Goal: Task Accomplishment & Management: Use online tool/utility

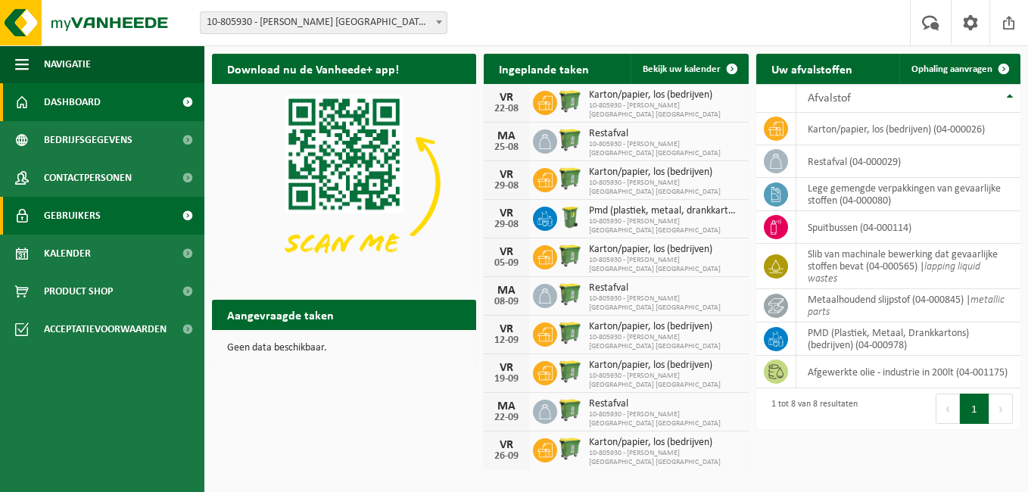
click at [107, 206] on link "Gebruikers" at bounding box center [102, 216] width 204 height 38
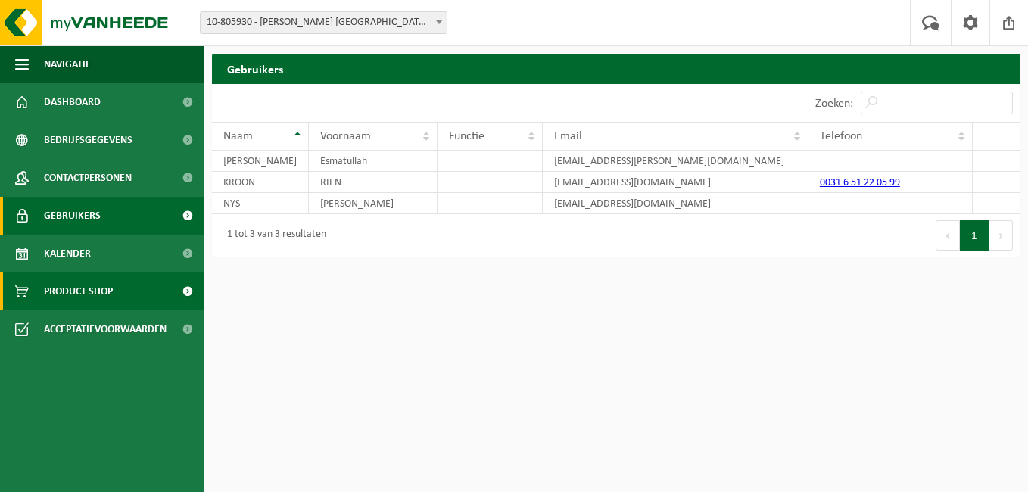
click at [98, 292] on span "Product Shop" at bounding box center [78, 292] width 69 height 38
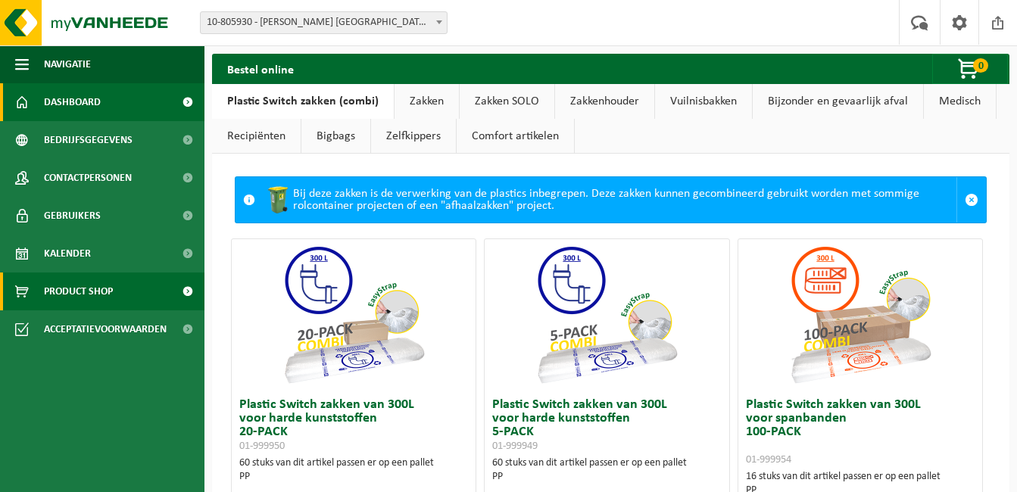
click at [150, 109] on link "Dashboard" at bounding box center [102, 102] width 204 height 38
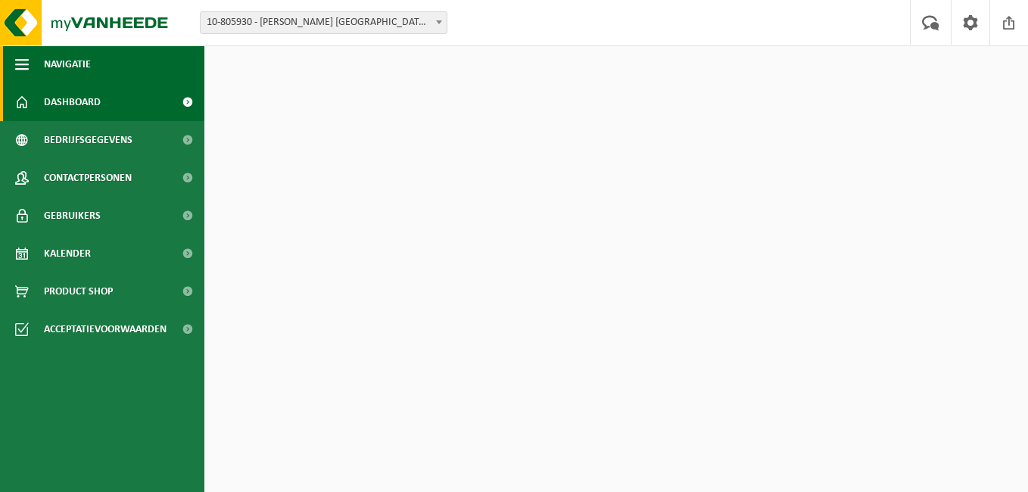
click at [17, 56] on span "button" at bounding box center [22, 64] width 14 height 38
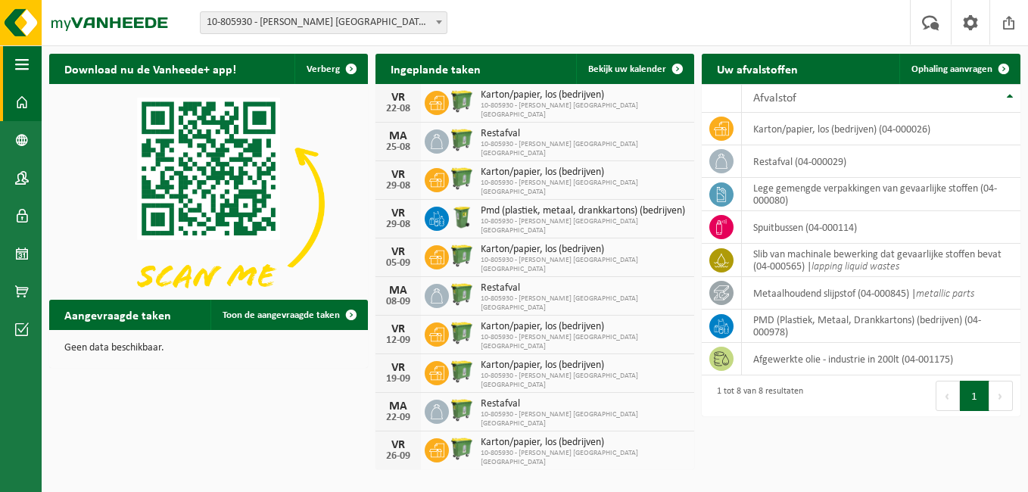
click at [17, 56] on span "button" at bounding box center [22, 64] width 14 height 38
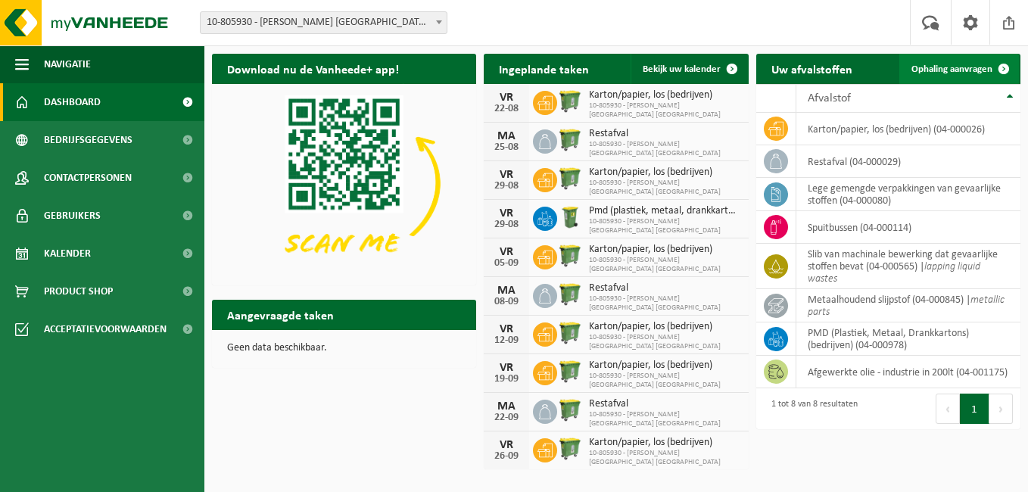
click at [989, 70] on span at bounding box center [1004, 69] width 30 height 30
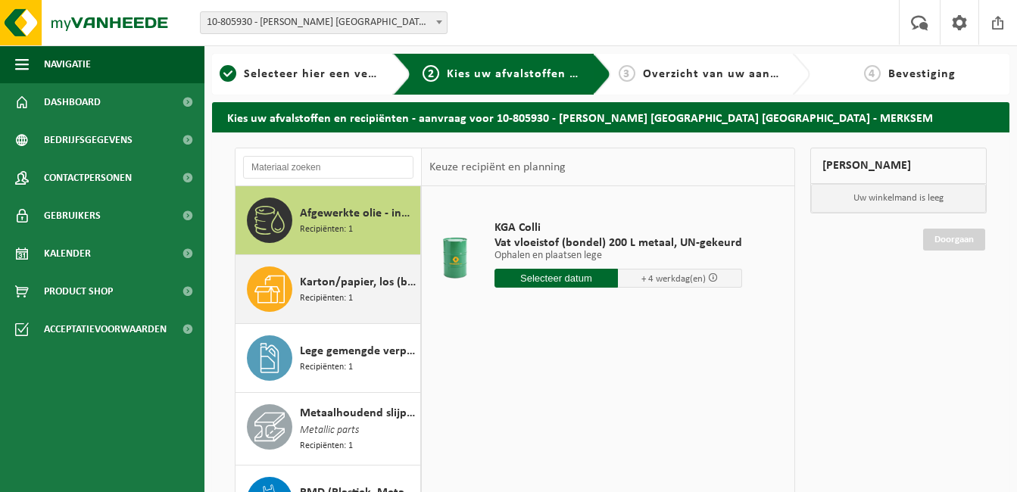
click at [309, 292] on span "Recipiënten: 1" at bounding box center [326, 299] width 53 height 14
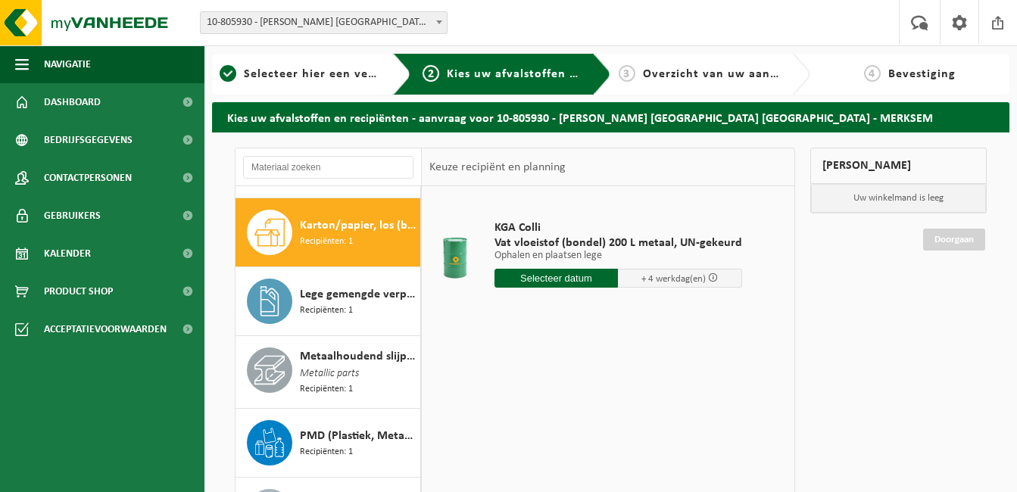
scroll to position [69, 0]
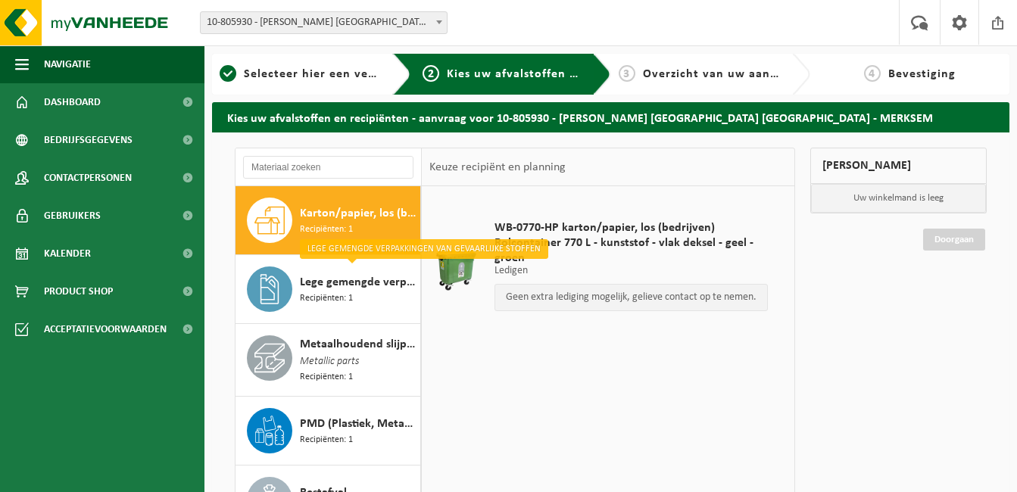
click at [309, 292] on span "Recipiënten: 1" at bounding box center [326, 299] width 53 height 14
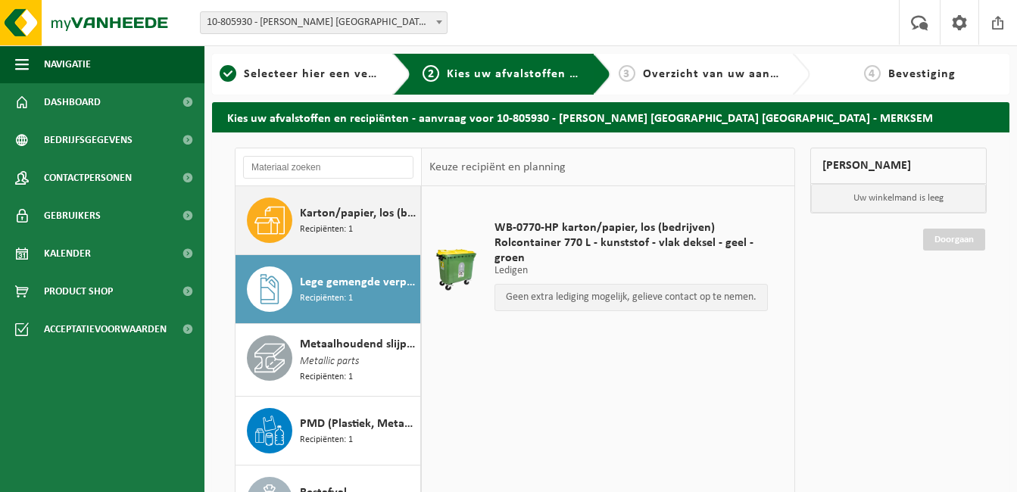
scroll to position [98, 0]
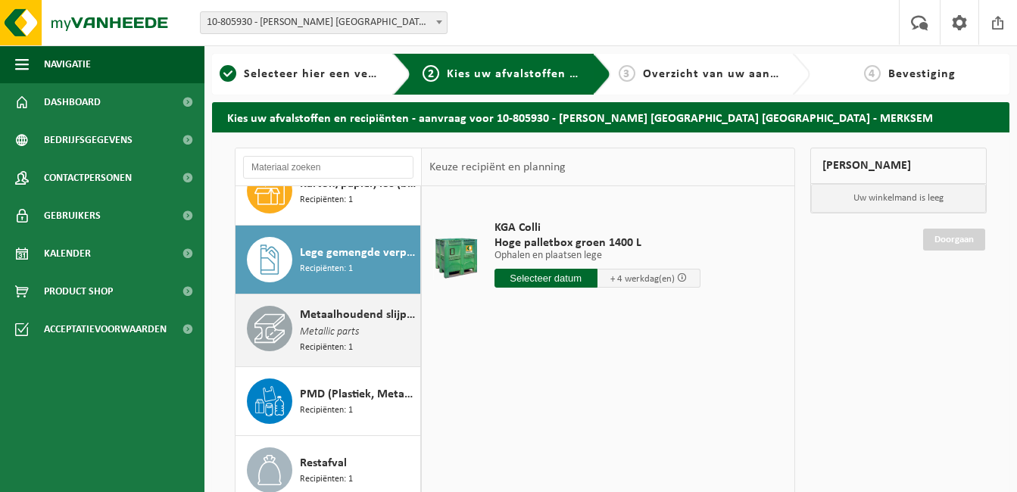
click at [319, 320] on span "Metaalhoudend slijpstof" at bounding box center [358, 315] width 117 height 18
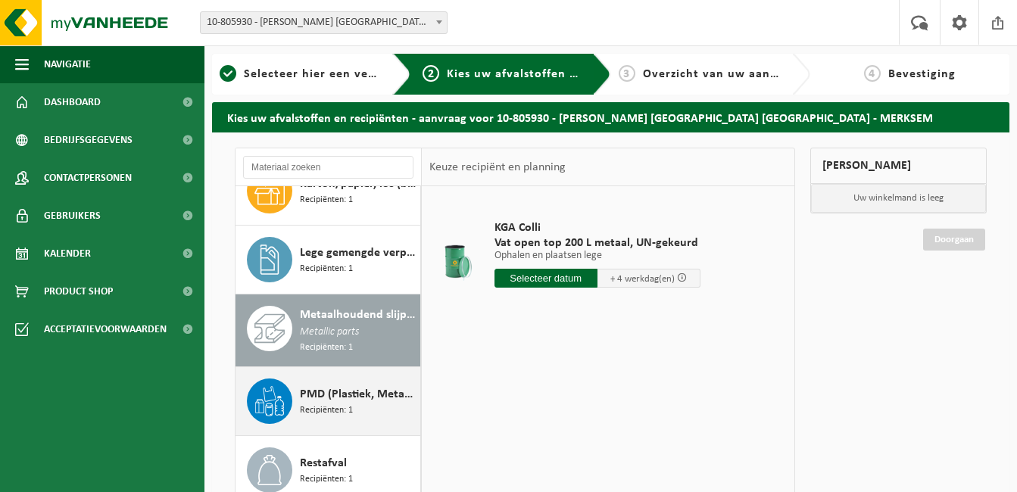
click at [329, 390] on span "PMD (Plastiek, Metaal, Drankkartons) (bedrijven)" at bounding box center [358, 394] width 117 height 18
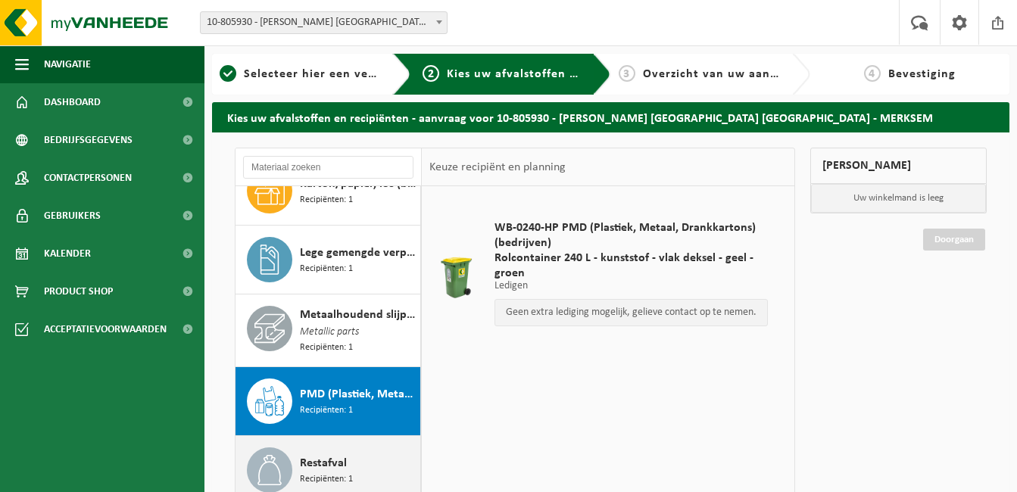
click at [312, 457] on span "Restafval" at bounding box center [323, 463] width 47 height 18
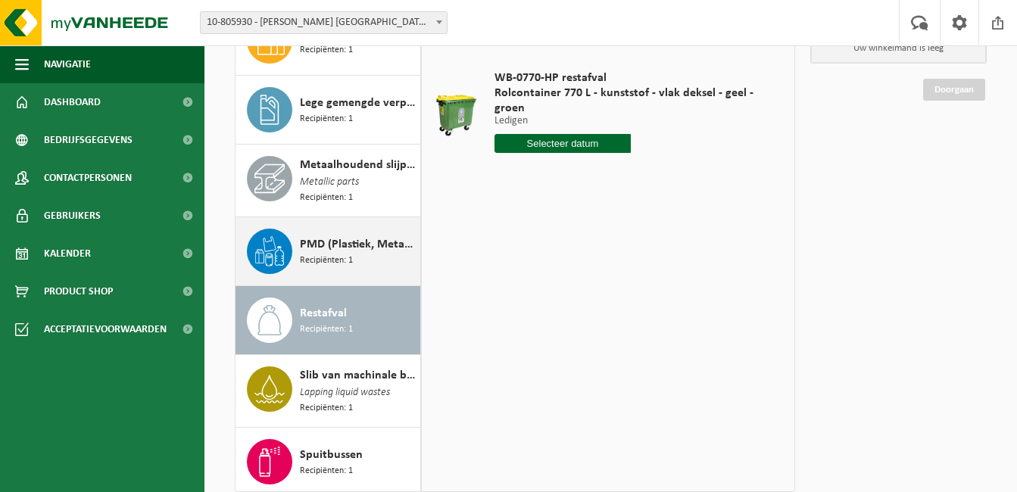
scroll to position [227, 0]
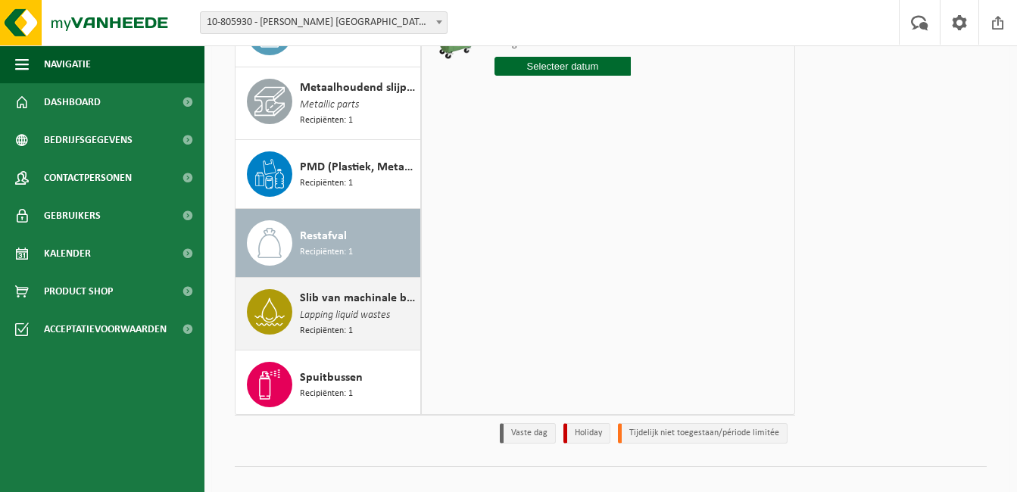
click at [331, 307] on span "Lapping liquid wastes" at bounding box center [345, 315] width 90 height 17
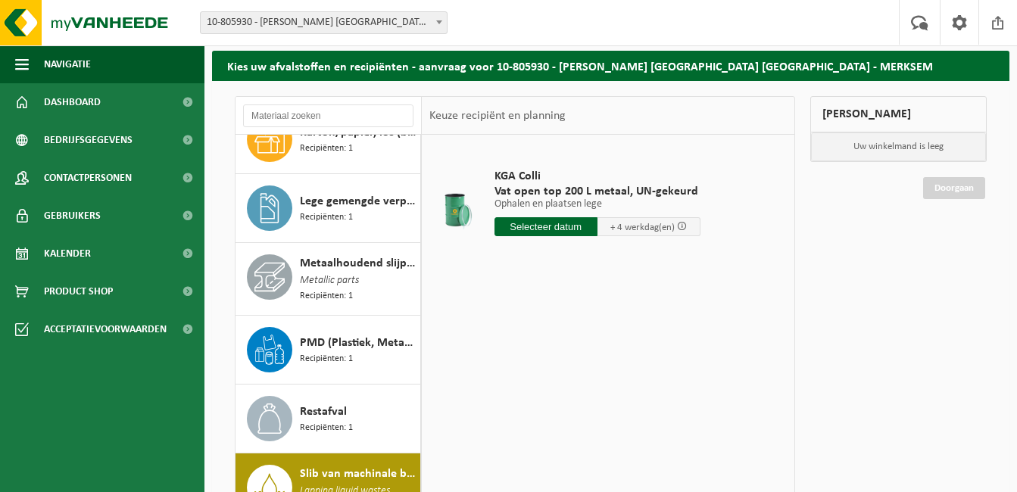
scroll to position [0, 0]
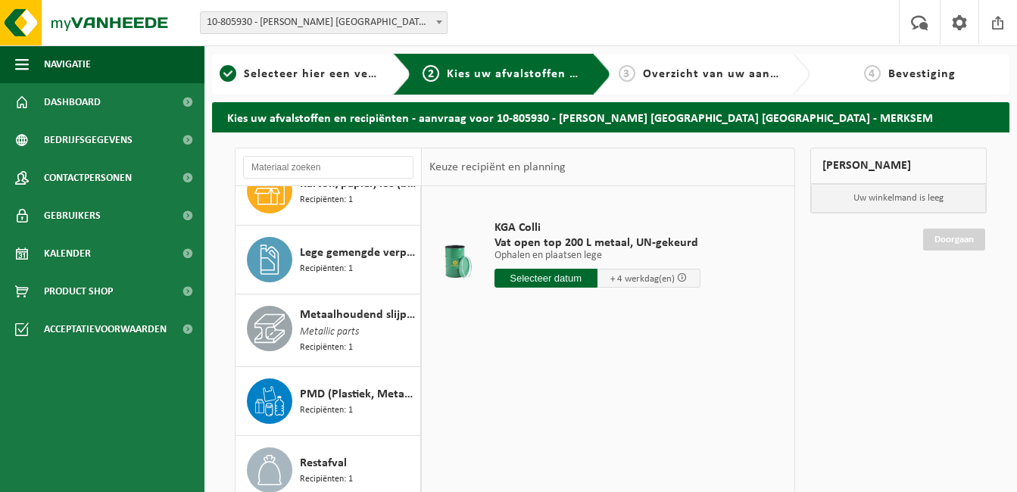
click at [560, 278] on input "text" at bounding box center [546, 278] width 103 height 19
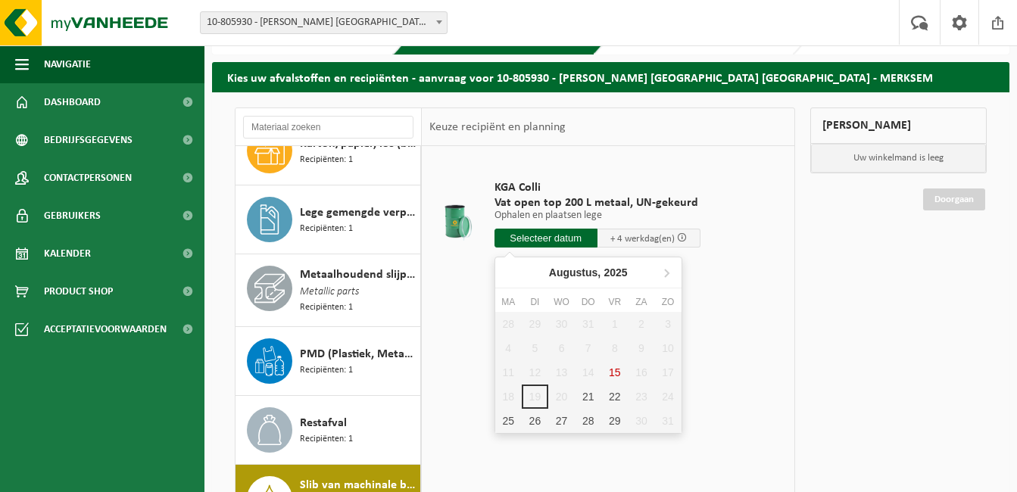
scroll to position [76, 0]
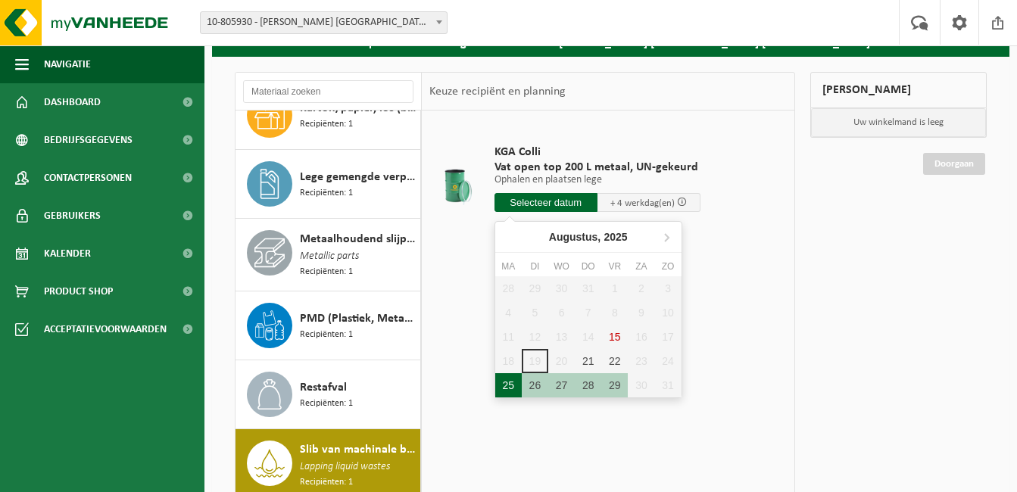
click at [502, 382] on div "25" at bounding box center [508, 385] width 27 height 24
type input "Van 2025-08-25"
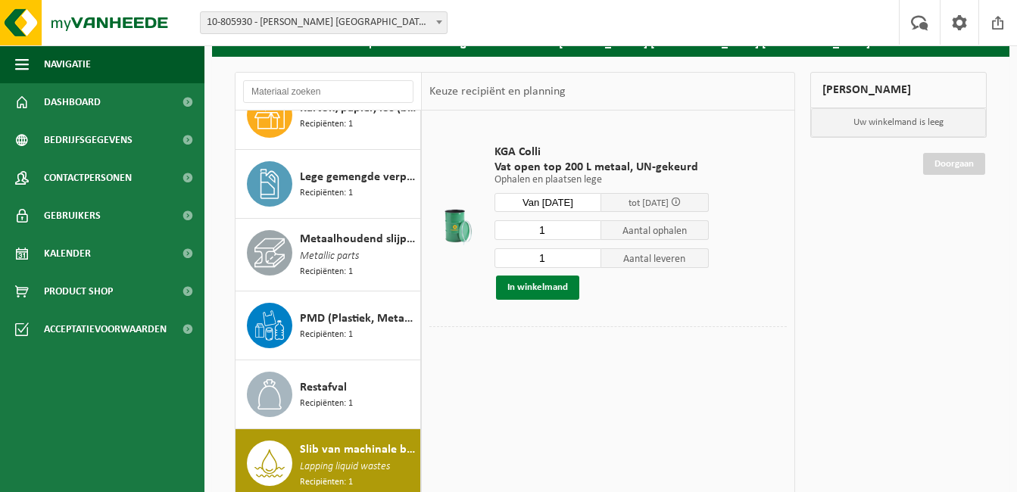
click at [559, 283] on button "In winkelmand" at bounding box center [537, 288] width 83 height 24
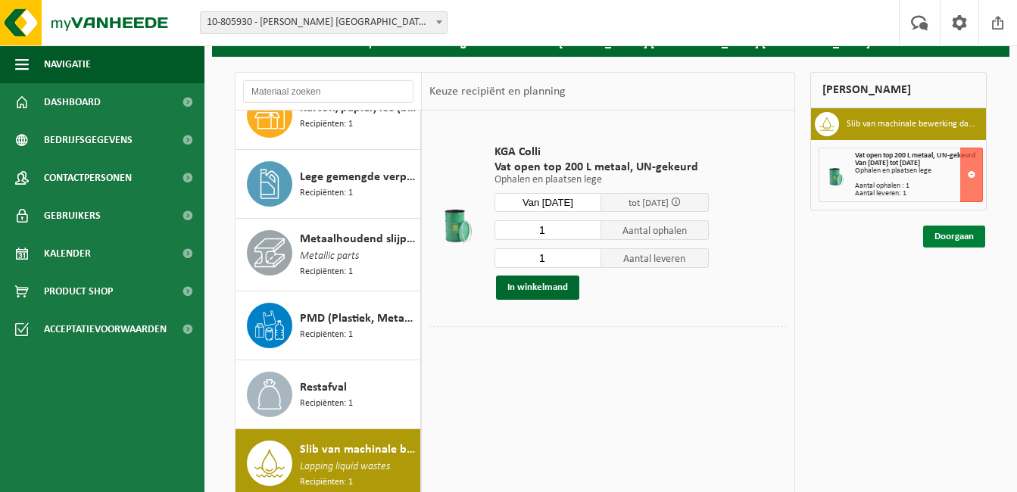
click at [957, 236] on link "Doorgaan" at bounding box center [954, 237] width 62 height 22
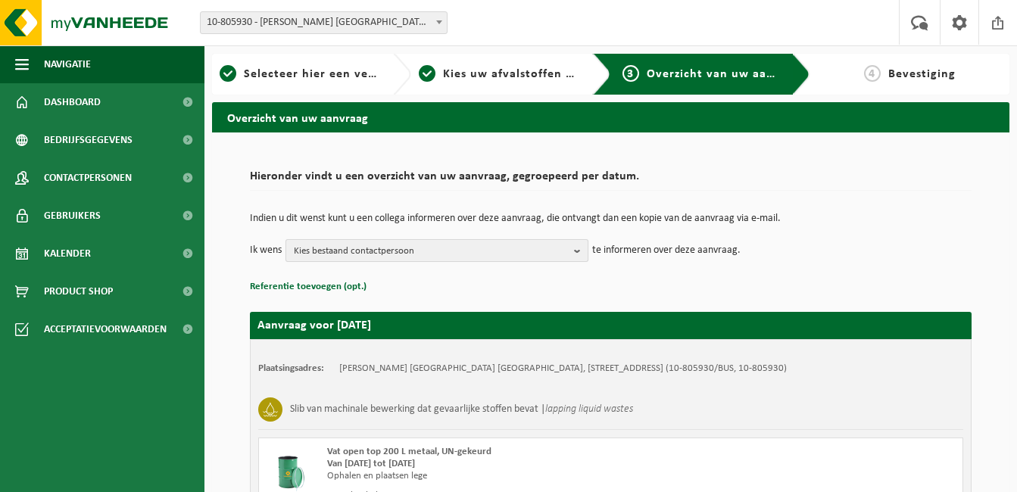
click at [495, 251] on span "Kies bestaand contactpersoon" at bounding box center [431, 251] width 274 height 23
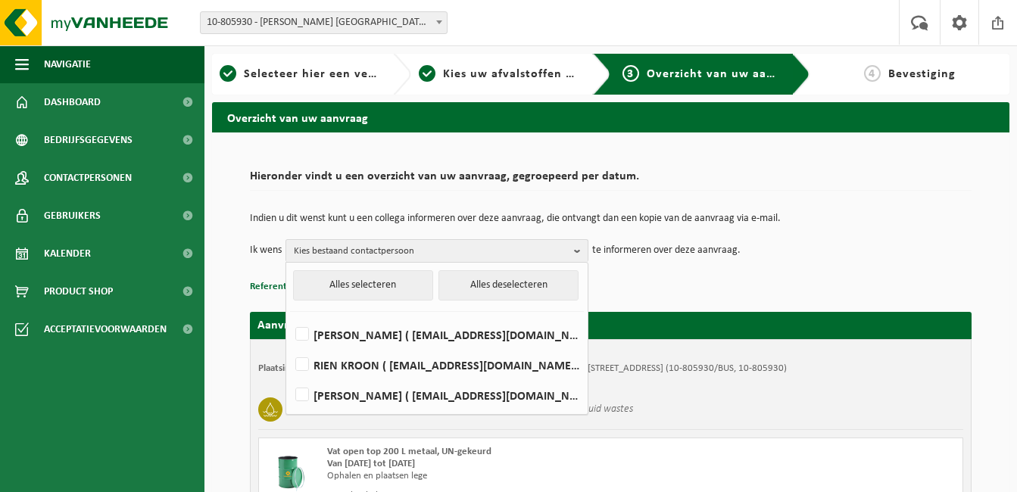
click at [807, 261] on td "Ik wens Kies bestaand contactpersoon Alles selecteren Alles deselecteren [PERSO…" at bounding box center [611, 250] width 722 height 23
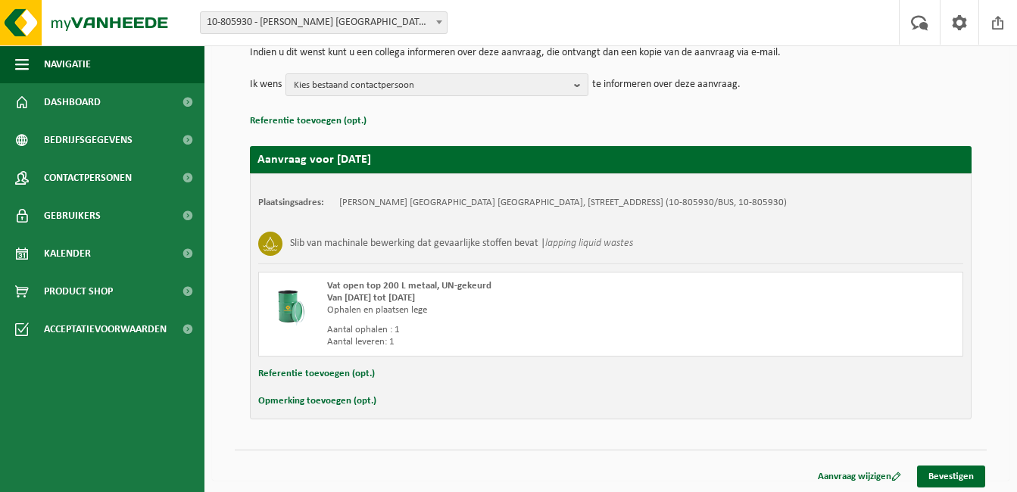
scroll to position [170, 0]
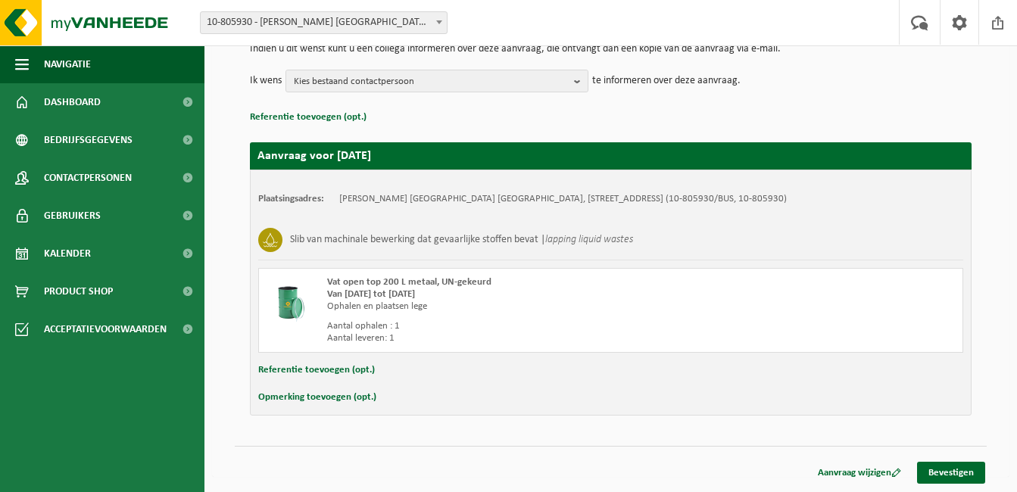
click at [637, 387] on div "Plaatsingsadres: [PERSON_NAME] BELGIUM NV, [STREET_ADDRESS] (10-805930/BUS, 10-…" at bounding box center [611, 293] width 722 height 246
click at [932, 467] on link "Bevestigen" at bounding box center [951, 473] width 68 height 22
